Goal: Task Accomplishment & Management: Use online tool/utility

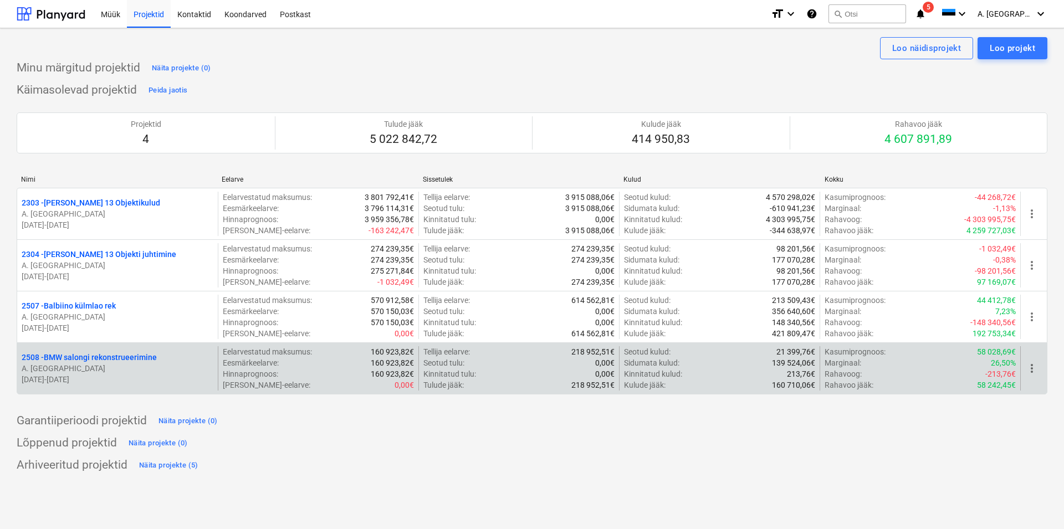
click at [106, 356] on p "2508 - BMW salongi rekonstrueerimine" at bounding box center [89, 357] width 135 height 11
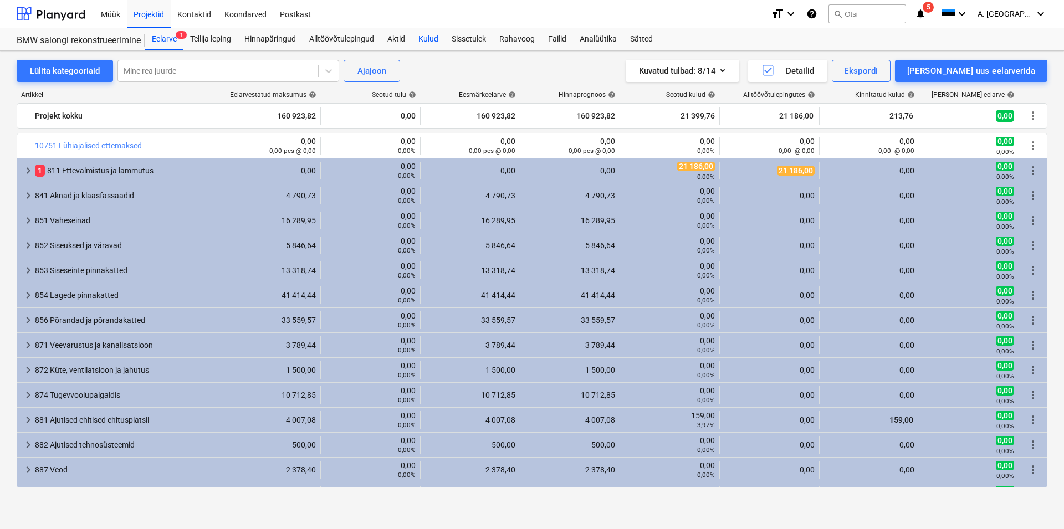
click at [428, 35] on div "Kulud" at bounding box center [428, 39] width 33 height 22
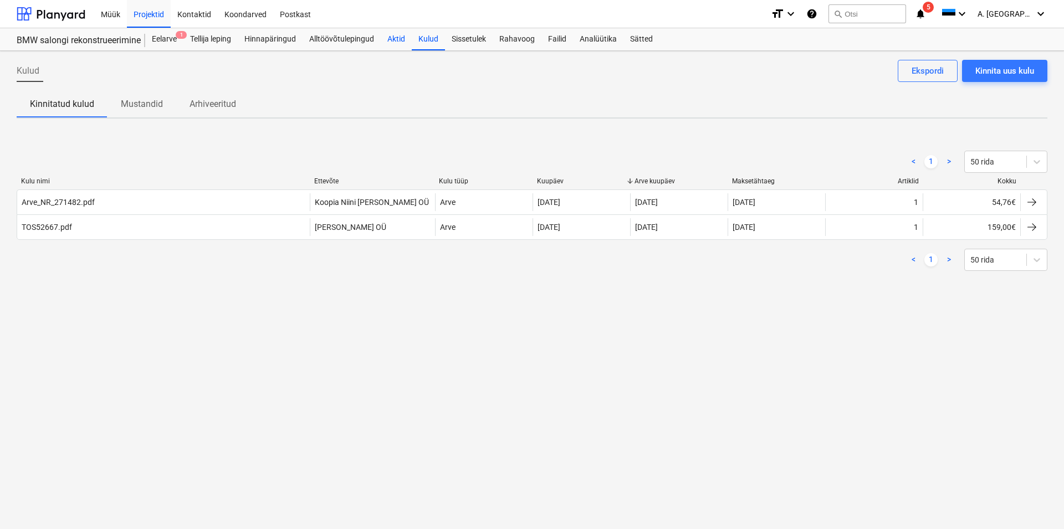
click at [399, 35] on div "Aktid" at bounding box center [396, 39] width 31 height 22
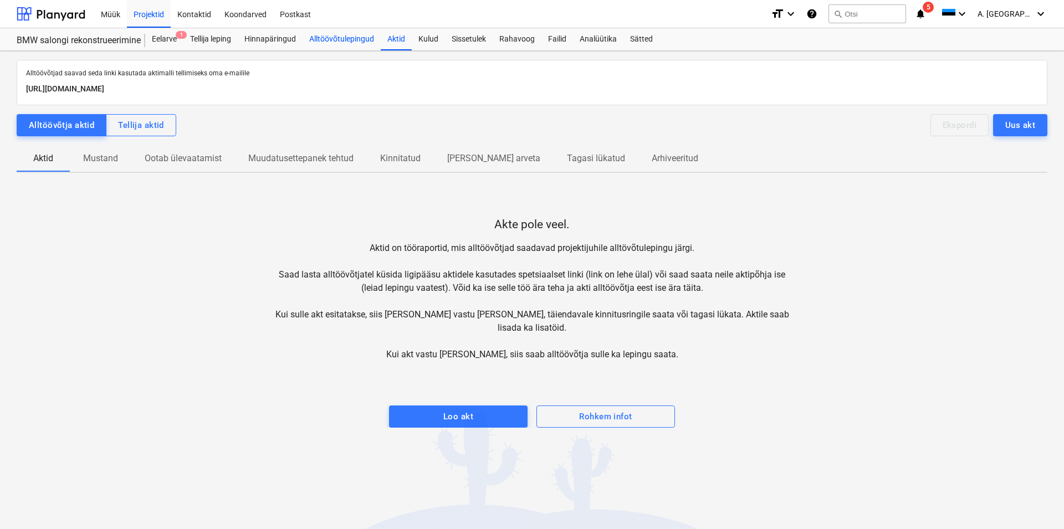
click at [353, 36] on div "Alltöövõtulepingud" at bounding box center [342, 39] width 78 height 22
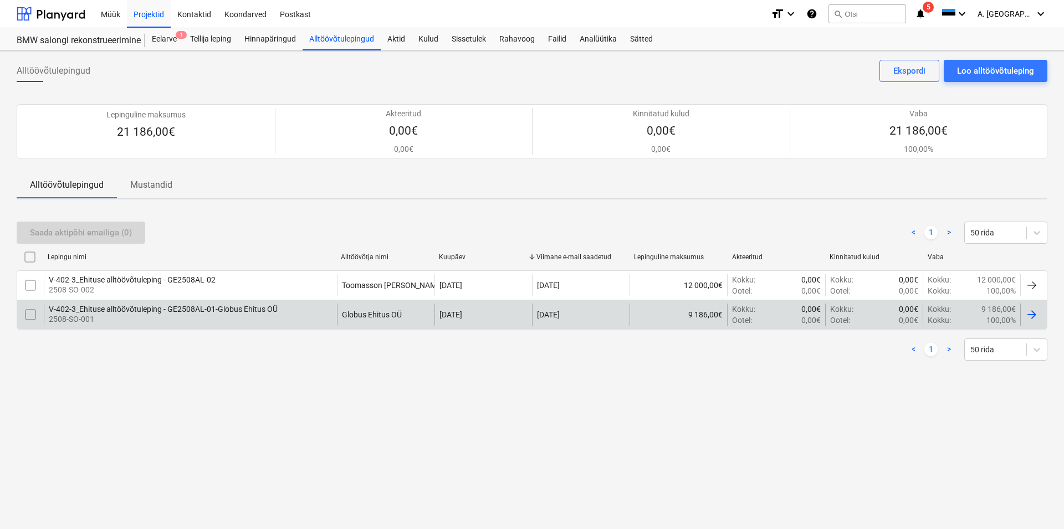
click at [191, 304] on div "V-402-3_Ehituse alltöövõtuleping - GE2508AL-01-Globus Ehitus OÜ 2508-SO-001" at bounding box center [190, 315] width 293 height 22
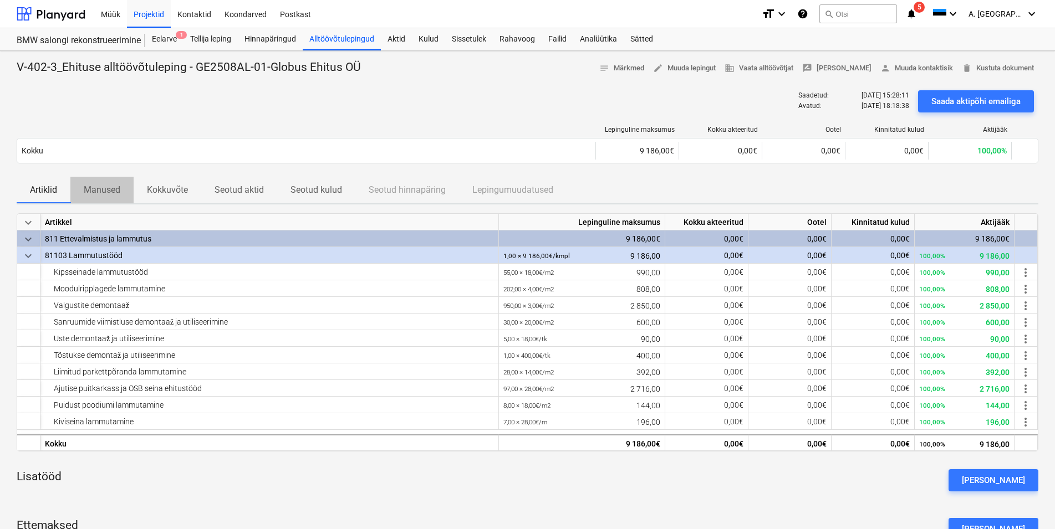
click at [112, 184] on p "Manused" at bounding box center [102, 189] width 37 height 13
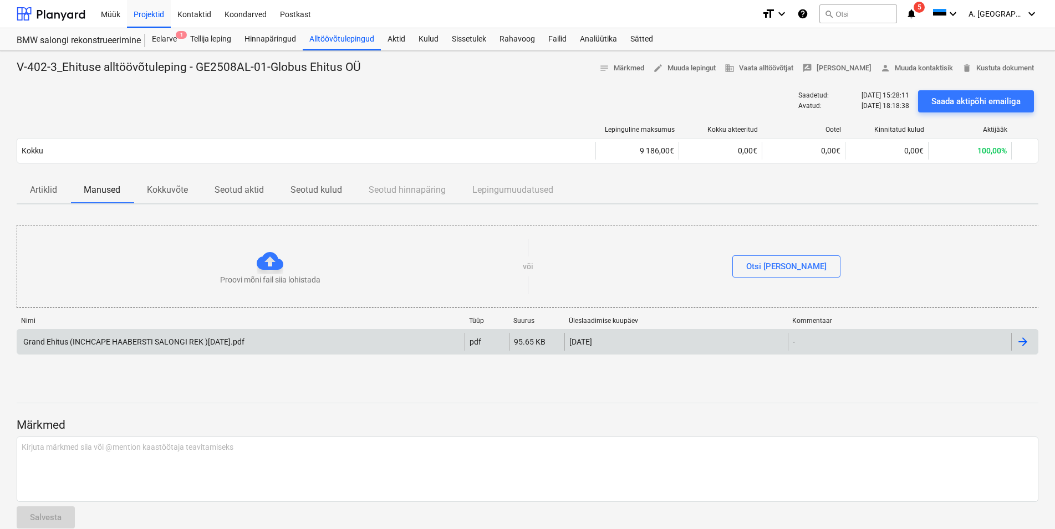
click at [163, 338] on div "Grand Ehitus (INCHCAPE HAABERSTI SALONGI REK )[DATE].pdf" at bounding box center [133, 342] width 223 height 9
